Goal: Task Accomplishment & Management: Manage account settings

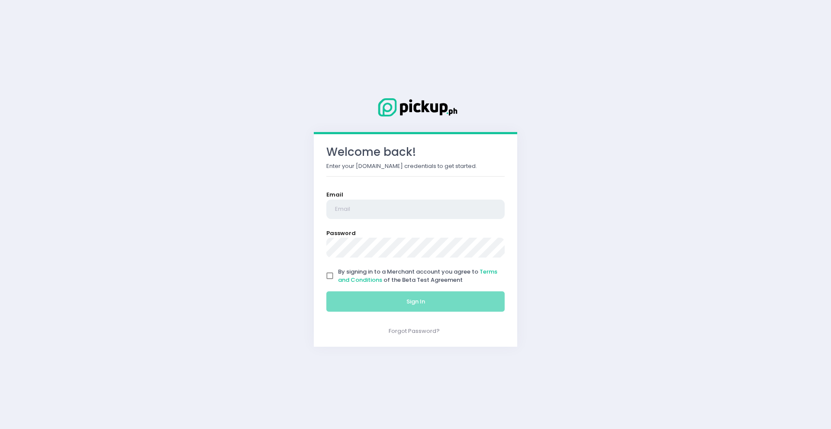
click at [440, 210] on input "email" at bounding box center [415, 209] width 178 height 20
type input "[EMAIL_ADDRESS][DOMAIN_NAME]"
click at [331, 275] on input "By signing in to a Merchant account you agree to Terms and Conditions of the Be…" at bounding box center [329, 275] width 16 height 16
checkbox input "true"
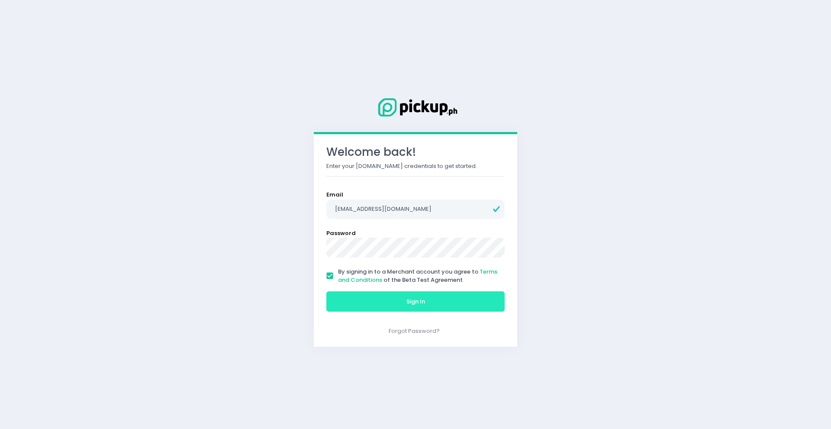
click at [364, 302] on button "Sign In" at bounding box center [415, 301] width 178 height 21
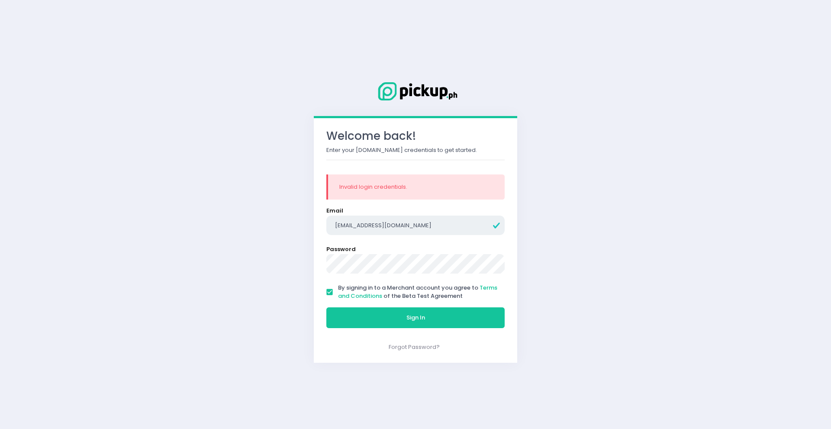
click at [348, 226] on input "fkentph@gmail.com" at bounding box center [415, 225] width 178 height 20
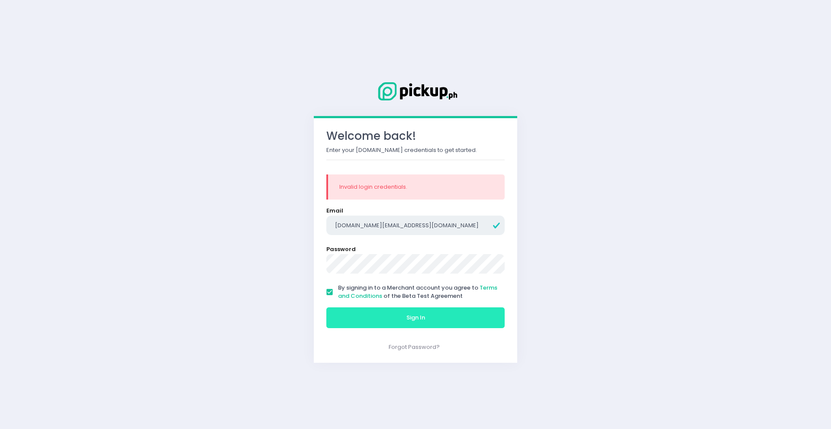
type input "[DOMAIN_NAME][EMAIL_ADDRESS][DOMAIN_NAME]"
click at [380, 315] on button "Sign In" at bounding box center [415, 317] width 178 height 21
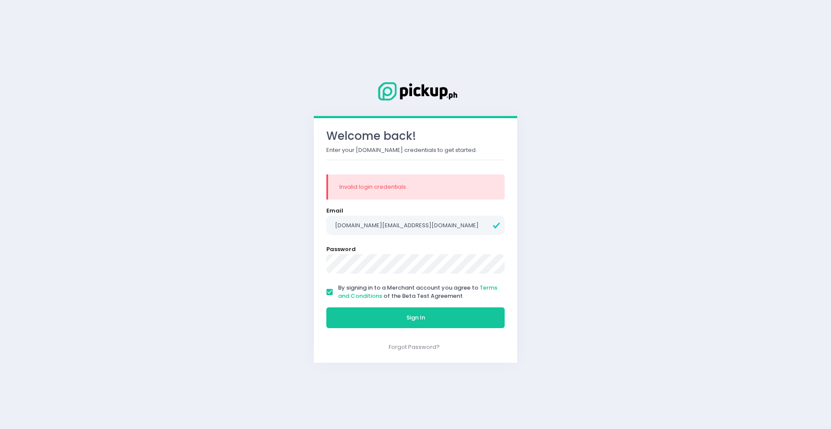
click at [326, 307] on button "Sign In" at bounding box center [415, 317] width 178 height 21
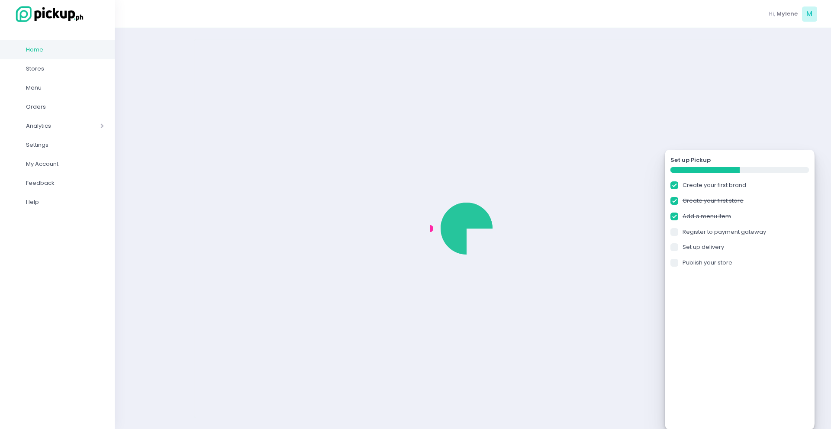
checkbox input "true"
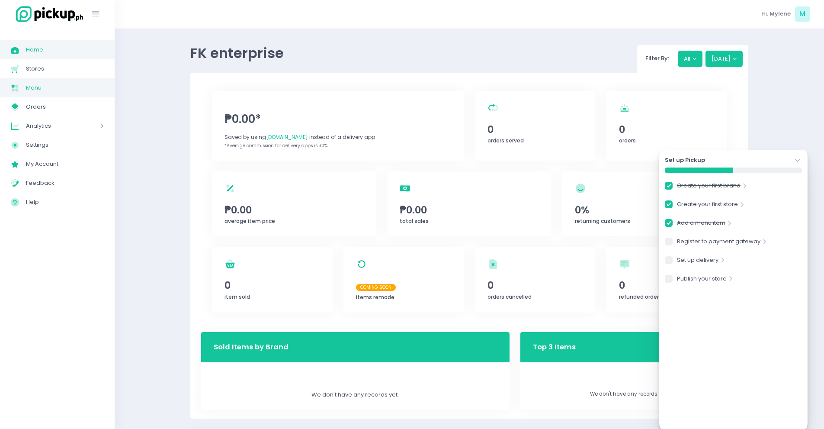
click at [49, 92] on span "Menu" at bounding box center [65, 87] width 78 height 11
checkbox input "true"
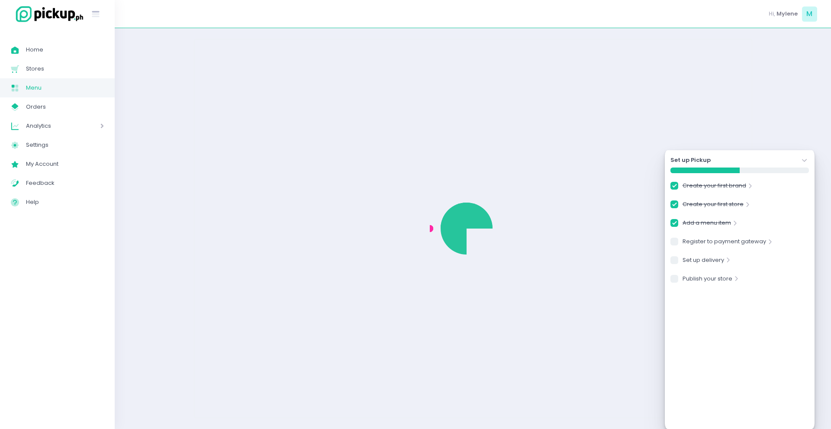
checkbox input "true"
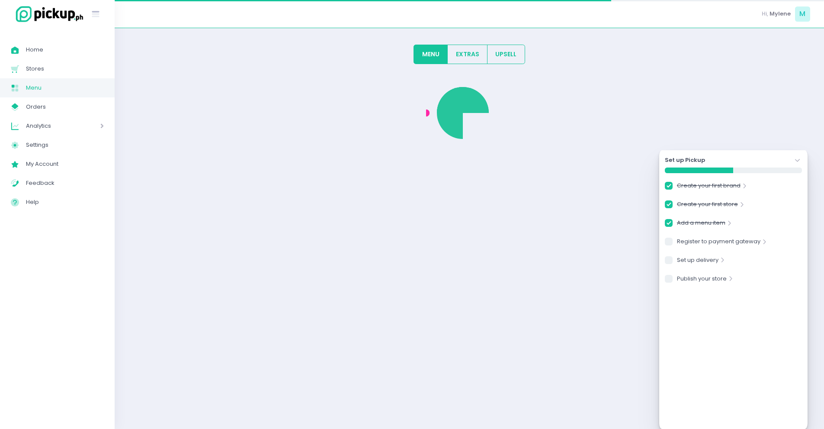
checkbox input "true"
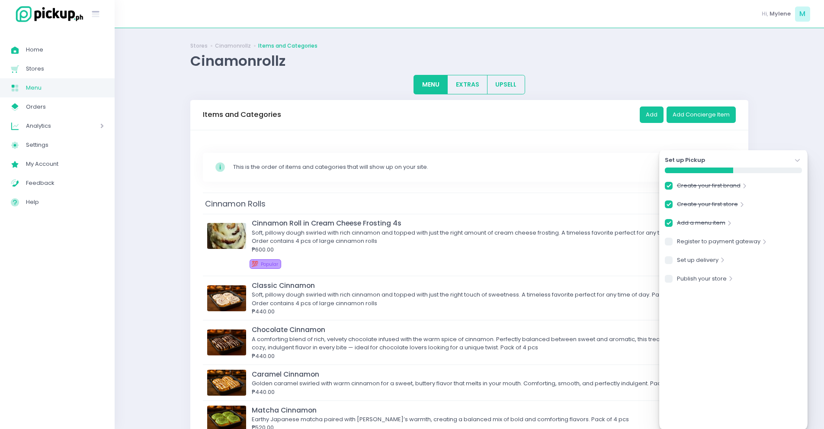
click at [797, 157] on icon "Stockholm-icons / Navigation / Angle-down Created with Sketch." at bounding box center [797, 160] width 9 height 9
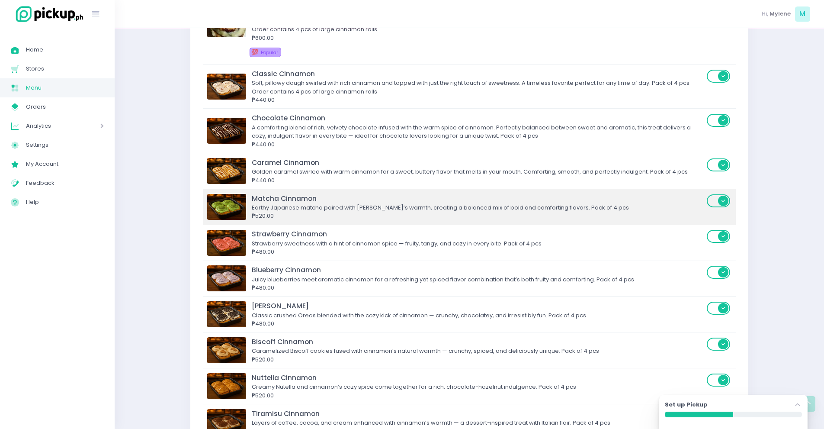
scroll to position [212, 0]
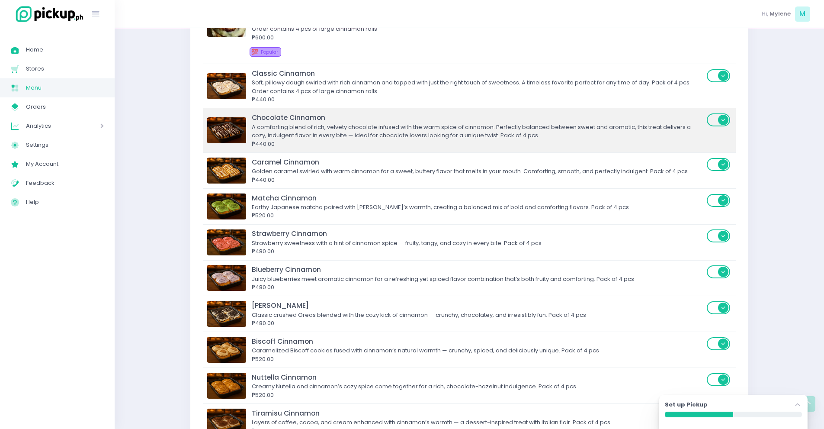
click at [298, 129] on div "A comforting blend of rich, velvety chocolate infused with the warm spice of ci…" at bounding box center [478, 131] width 452 height 17
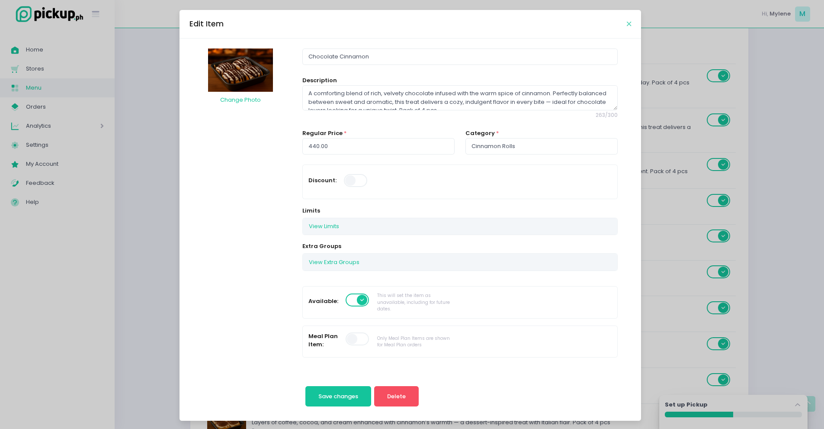
click at [627, 25] on icon "Close" at bounding box center [629, 24] width 4 height 6
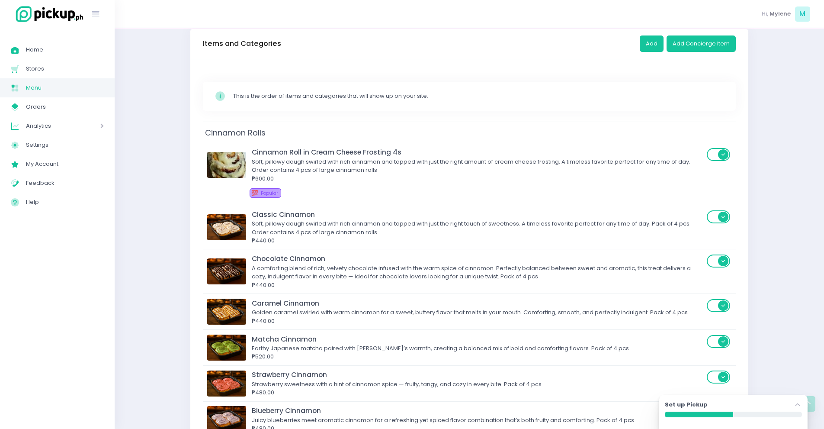
scroll to position [0, 0]
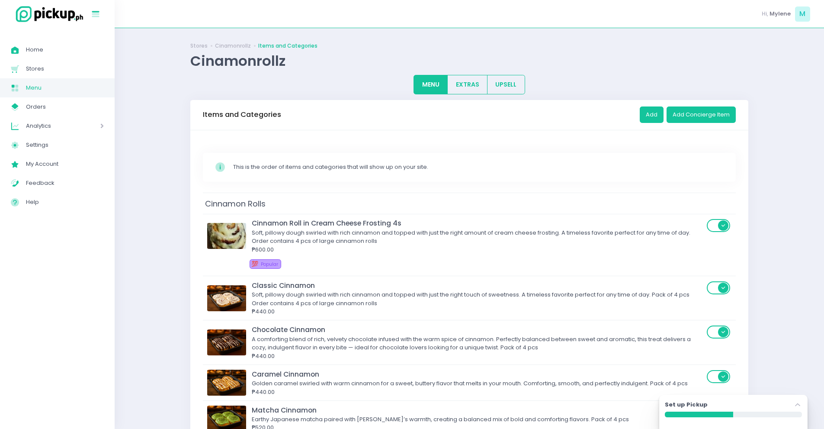
click at [94, 18] on icon "Stockholm-icons / Text / Menu Created with Sketch." at bounding box center [95, 14] width 11 height 11
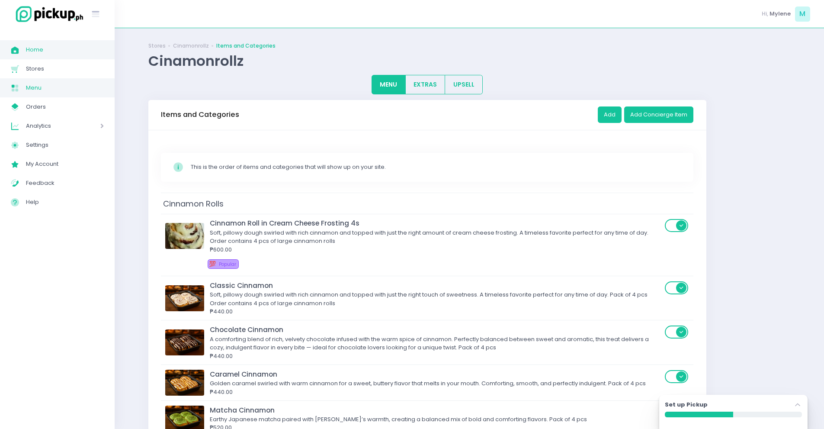
click at [14, 51] on icon "Home Created with Sketch." at bounding box center [15, 50] width 10 height 10
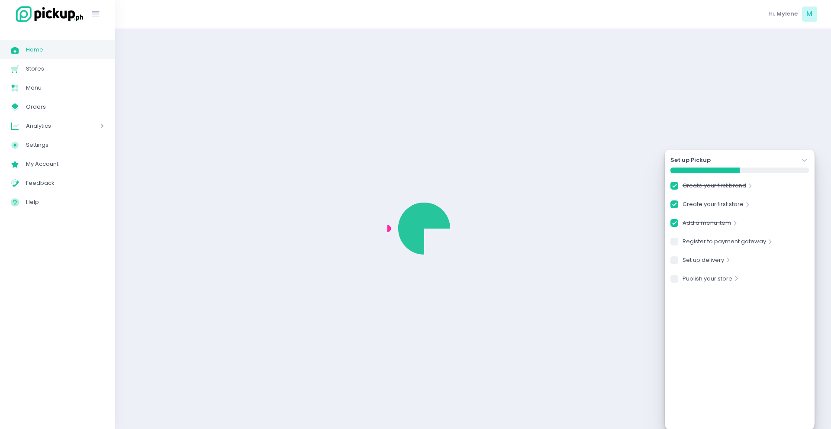
checkbox input "true"
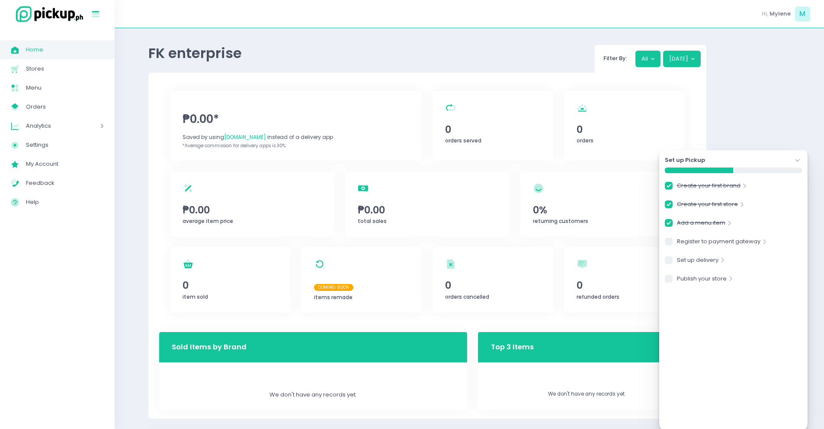
click at [96, 17] on icon at bounding box center [95, 15] width 7 height 4
click at [27, 88] on span "Menu" at bounding box center [65, 87] width 78 height 11
checkbox input "true"
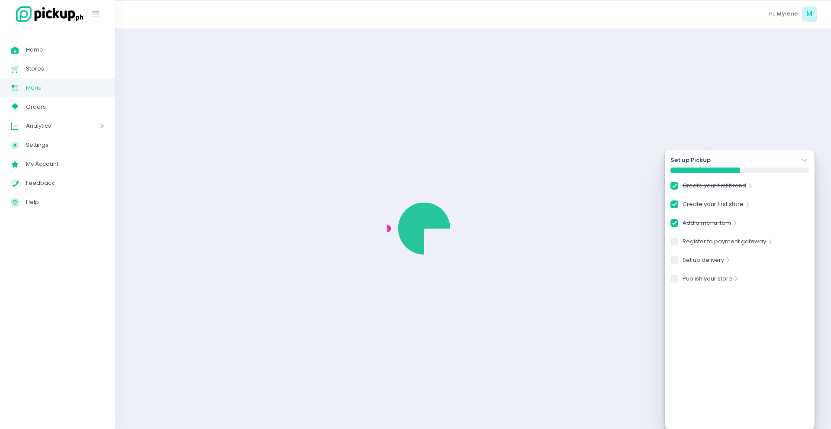
checkbox input "true"
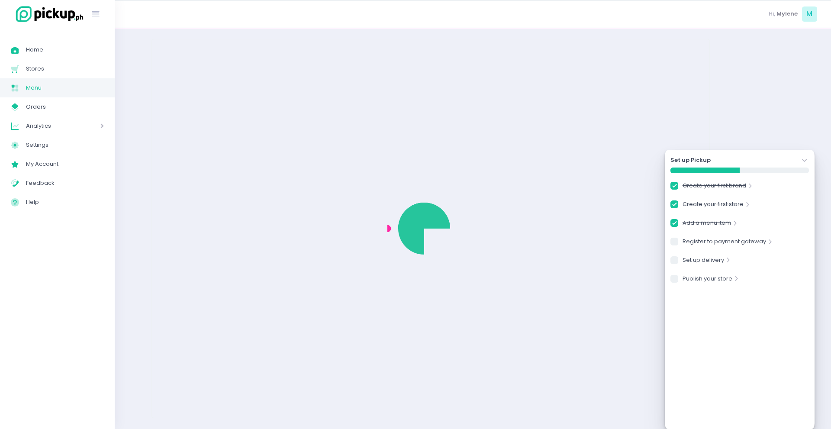
checkbox input "true"
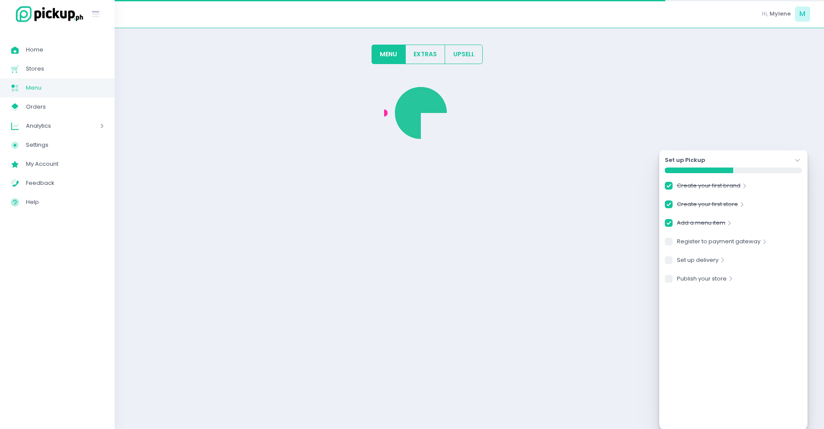
checkbox input "true"
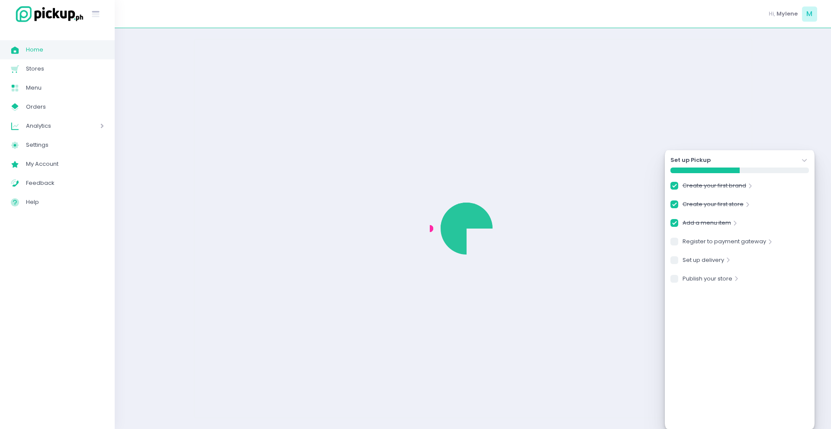
checkbox input "true"
